Goal: Task Accomplishment & Management: Complete application form

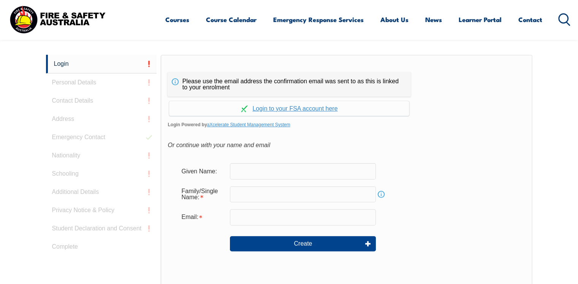
scroll to position [202, 0]
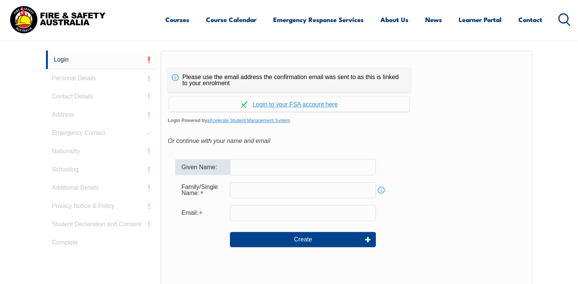
click at [260, 165] on input "text" at bounding box center [303, 167] width 146 height 16
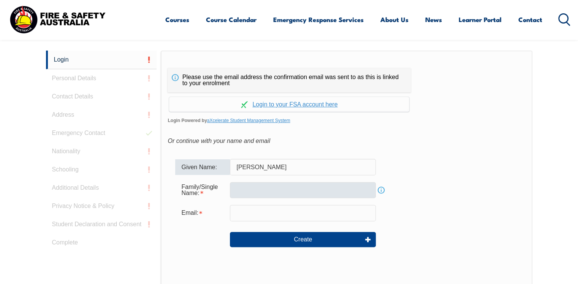
type input "[PERSON_NAME]"
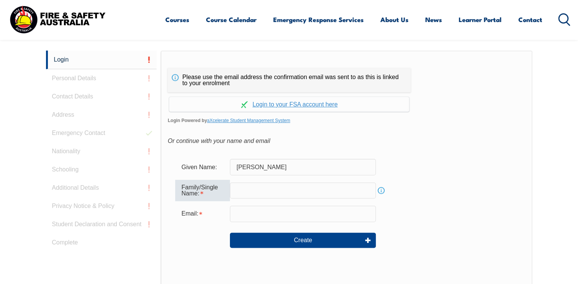
click at [240, 194] on input "text" at bounding box center [303, 191] width 146 height 16
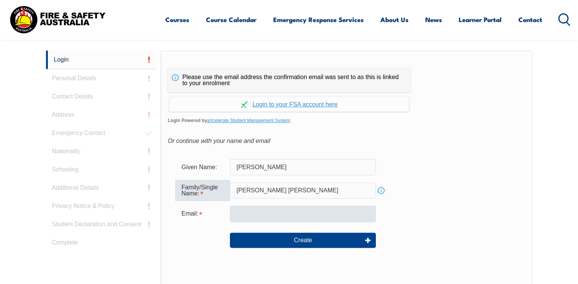
type input "[PERSON_NAME] [PERSON_NAME]"
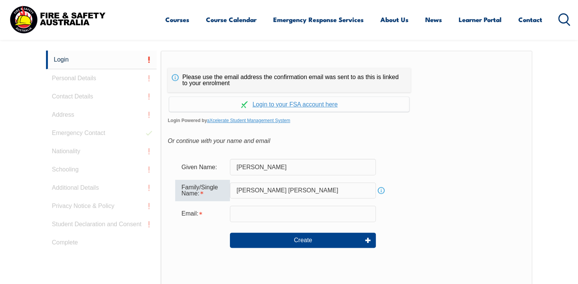
click at [245, 210] on input "email" at bounding box center [303, 214] width 146 height 16
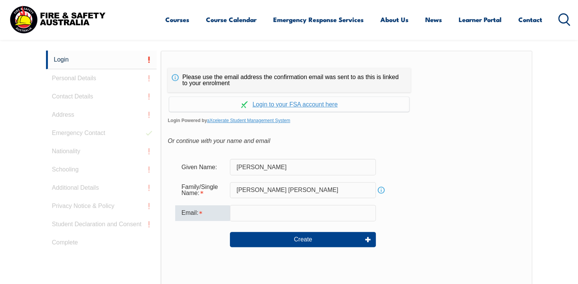
type input "[EMAIL_ADDRESS][DOMAIN_NAME]"
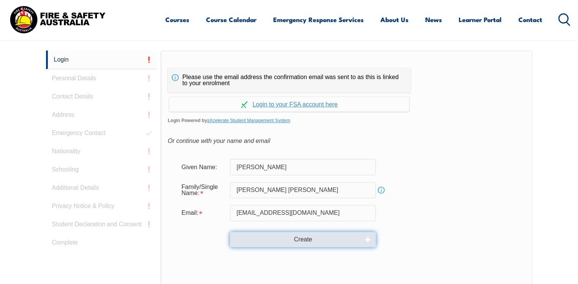
click at [316, 242] on button "Create" at bounding box center [303, 239] width 146 height 15
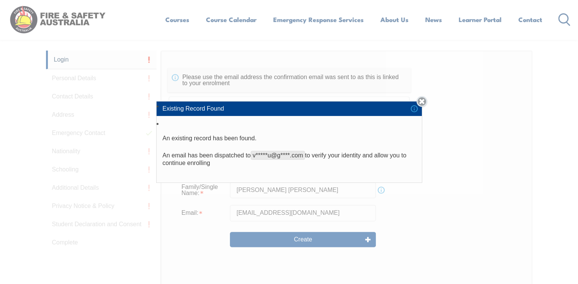
click at [424, 103] on link "Close" at bounding box center [422, 101] width 11 height 11
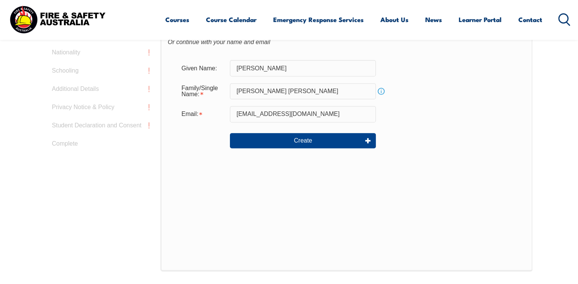
scroll to position [269, 0]
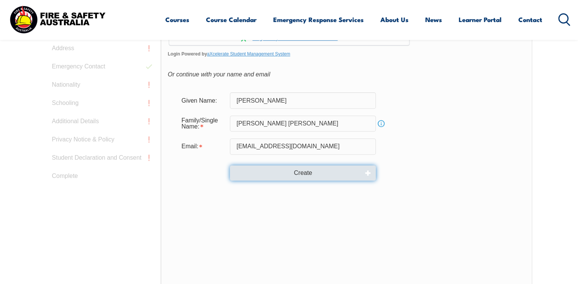
click at [316, 175] on button "Create" at bounding box center [303, 172] width 146 height 15
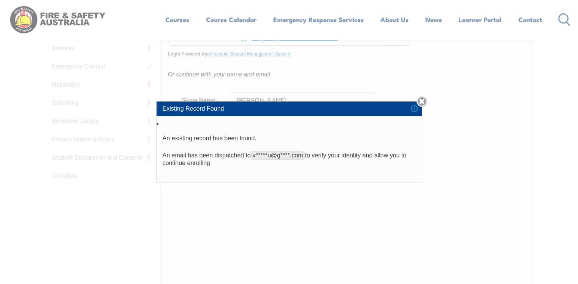
click at [425, 100] on link "Close" at bounding box center [422, 101] width 11 height 11
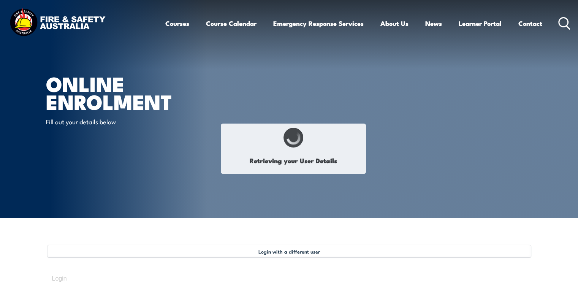
select select "Mr"
type input "Samuel"
type input "Lipinski Teixeira"
type input "December 21, 1984"
type input "V3AVM3CHUX"
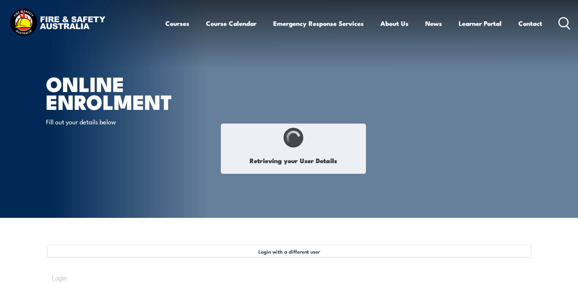
select select "M"
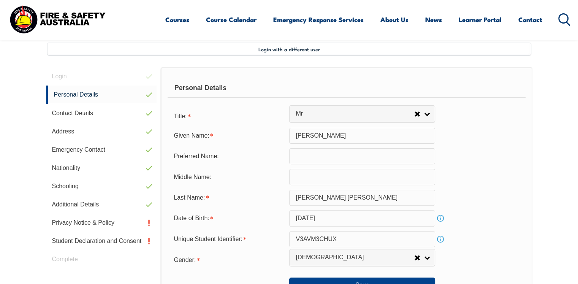
scroll to position [207, 0]
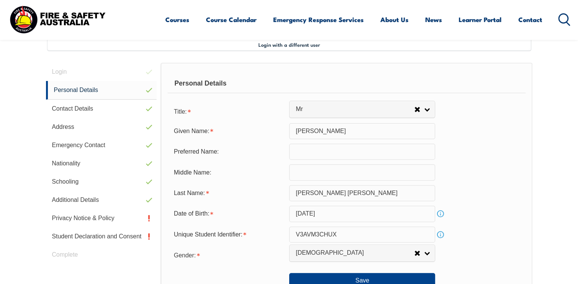
drag, startPoint x: 505, startPoint y: 91, endPoint x: 533, endPoint y: 83, distance: 28.7
click at [533, 83] on section "Login with a different user Login Personal Details Contact Details Address Emer…" at bounding box center [289, 246] width 578 height 470
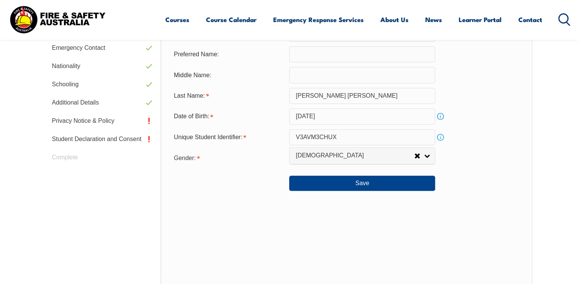
scroll to position [306, 0]
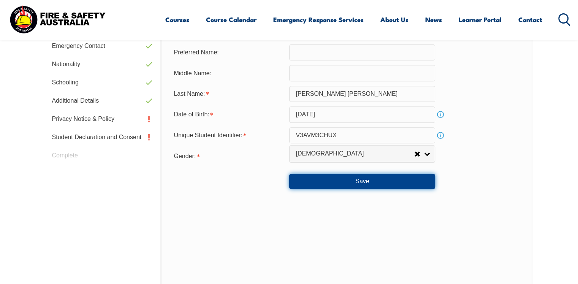
click at [361, 180] on button "Save" at bounding box center [362, 181] width 146 height 15
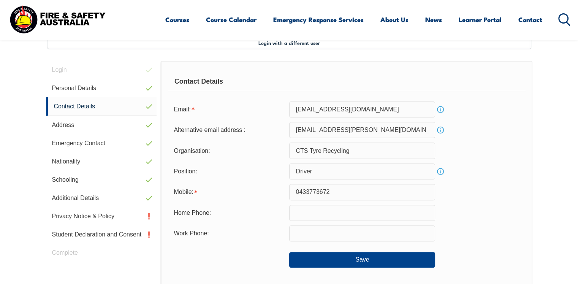
scroll to position [207, 0]
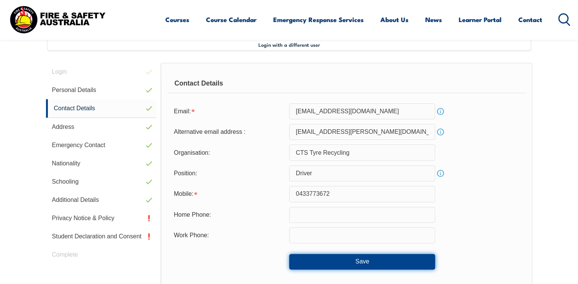
click at [319, 260] on button "Save" at bounding box center [362, 261] width 146 height 15
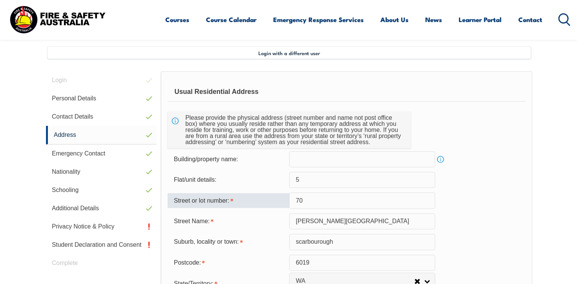
scroll to position [197, 0]
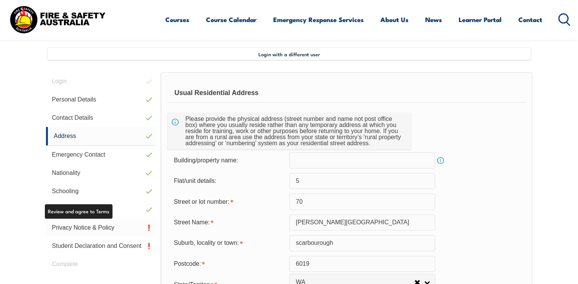
click at [98, 229] on link "Privacy Notice & Policy" at bounding box center [101, 228] width 111 height 18
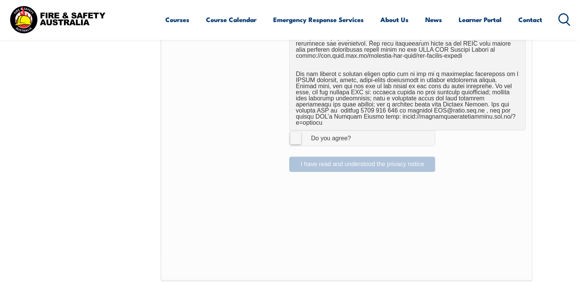
scroll to position [529, 0]
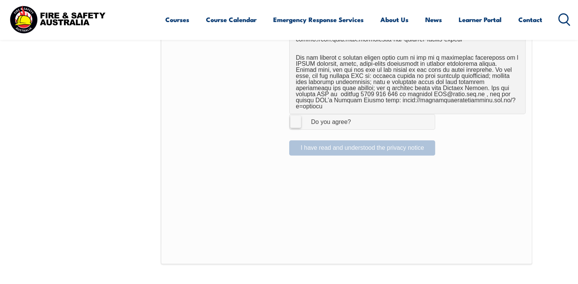
click at [292, 117] on label "I Agree Do you agree?" at bounding box center [362, 121] width 146 height 15
click at [357, 117] on input "I Agree Do you agree?" at bounding box center [363, 121] width 13 height 14
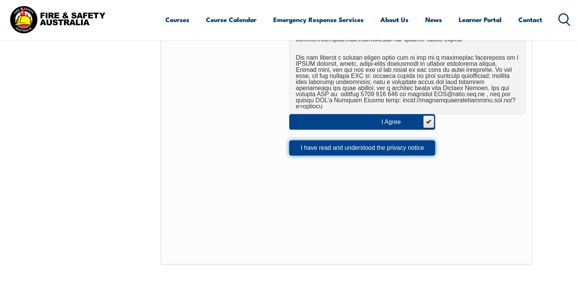
click at [358, 144] on button "I have read and understood the privacy notice" at bounding box center [362, 147] width 146 height 15
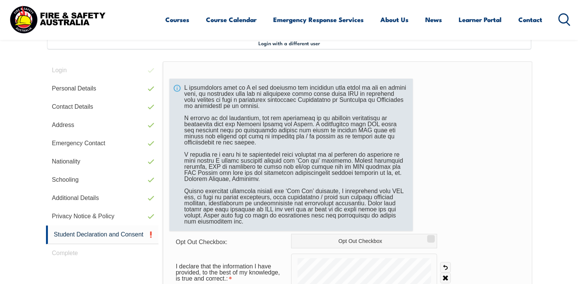
scroll to position [207, 0]
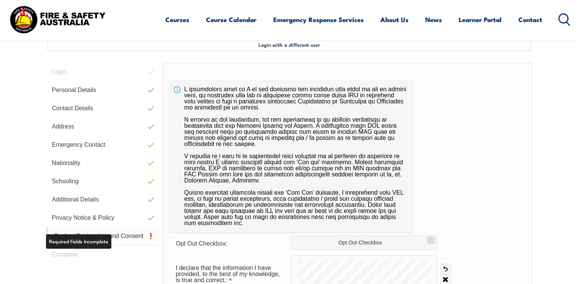
click at [120, 236] on link "Student Declaration and Consent" at bounding box center [102, 236] width 113 height 19
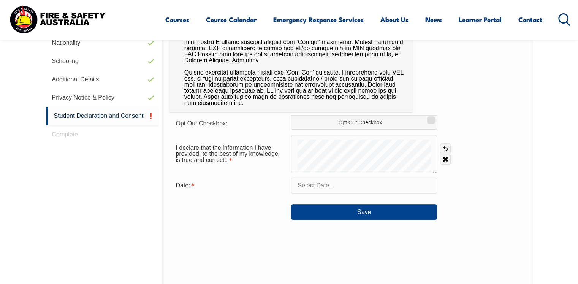
scroll to position [334, 0]
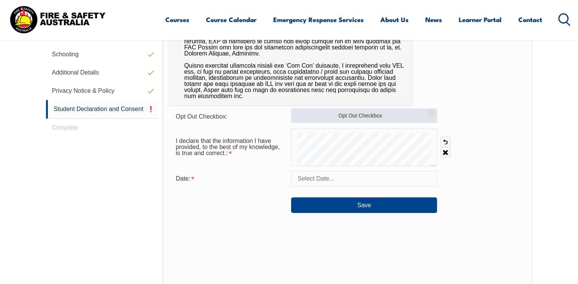
click at [431, 111] on input "Opt Out Checkbox" at bounding box center [430, 110] width 5 height 1
checkbox input "true"
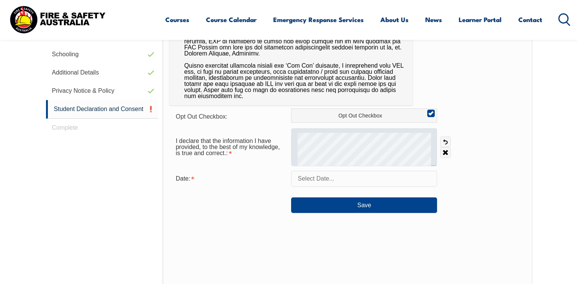
click at [334, 144] on div at bounding box center [364, 147] width 146 height 38
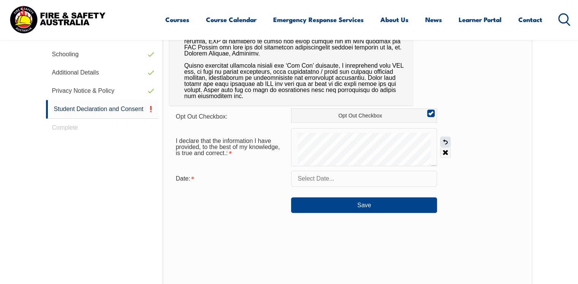
click at [446, 143] on link "Undo" at bounding box center [445, 142] width 11 height 11
click at [340, 187] on form "Opt Out Checkbox: Opt Out Checkbox I declare that the information I have provid…" at bounding box center [348, 160] width 356 height 105
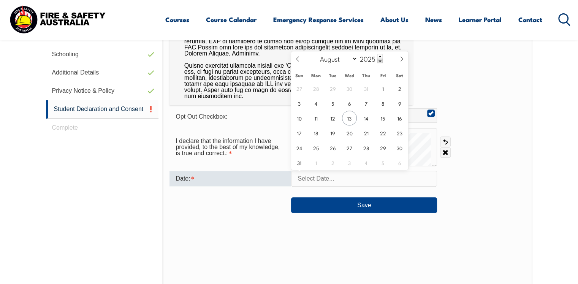
click at [346, 176] on input "text" at bounding box center [364, 179] width 146 height 16
click at [353, 117] on span "13" at bounding box center [349, 118] width 15 height 15
type input "August 13, 2025"
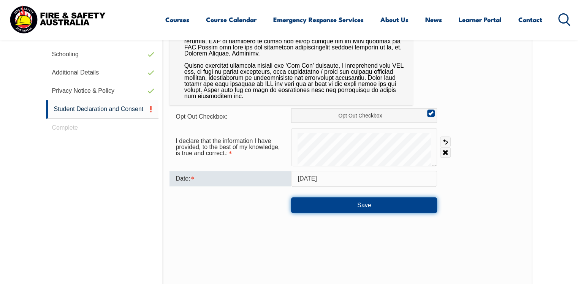
click at [346, 201] on button "Save" at bounding box center [364, 204] width 146 height 15
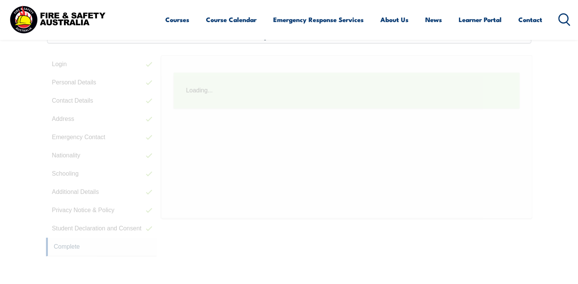
scroll to position [207, 0]
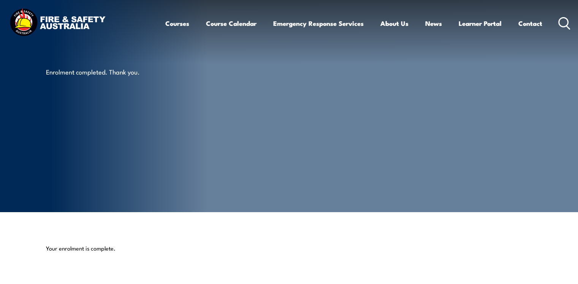
scroll to position [5, 0]
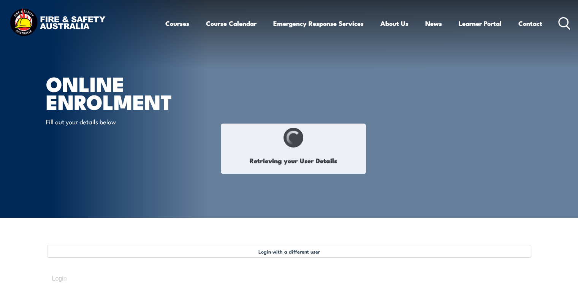
select select "Mr"
type input "Samuel"
type input "Lipinski Teixeira"
type input "December 21, 1984"
type input "V3AVM3CHUX"
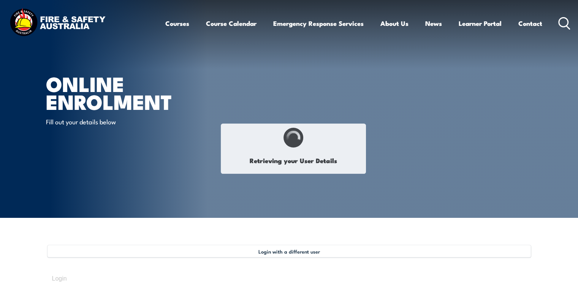
select select "M"
